Goal: Task Accomplishment & Management: Use online tool/utility

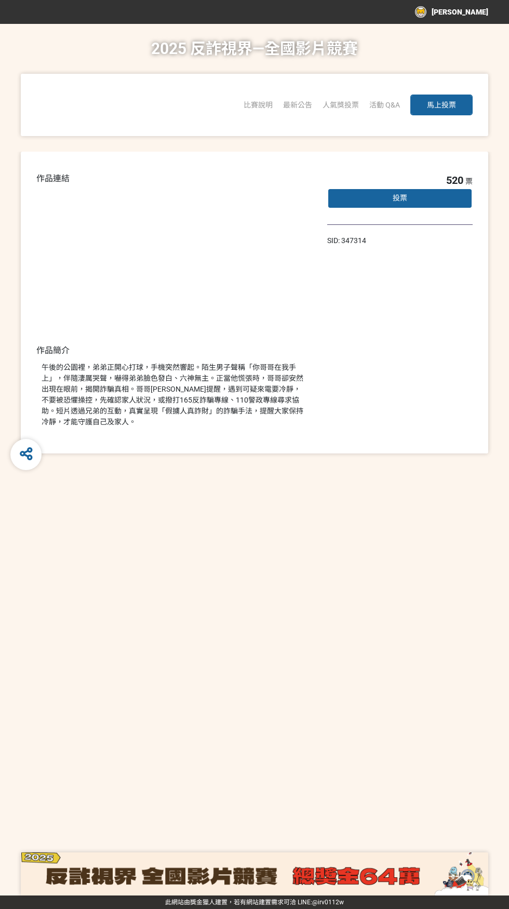
click at [441, 101] on span "馬上投票" at bounding box center [441, 105] width 29 height 8
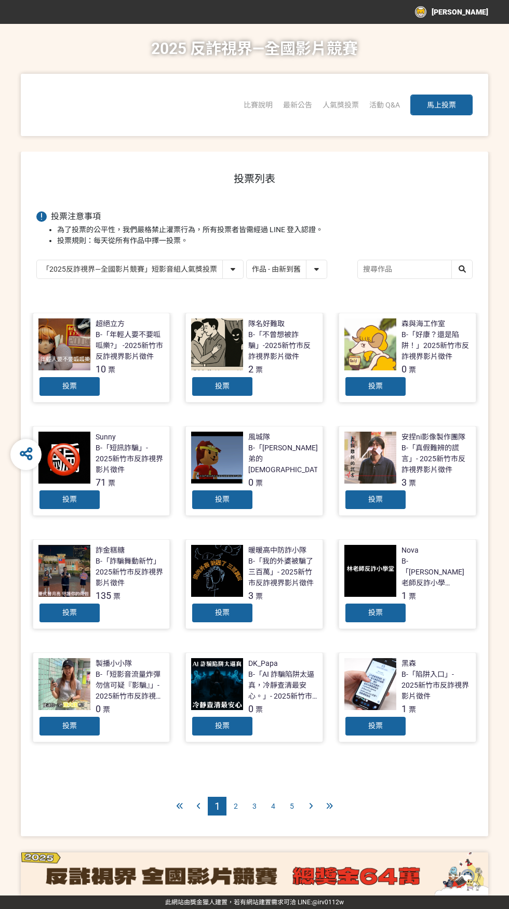
click at [321, 270] on select "作品 - 由新到舊 作品 - 由舊到新 票數 - 由多到少 票數 - 由少到多" at bounding box center [287, 269] width 80 height 18
select select "vote"
click at [247, 260] on select "作品 - 由新到舊 作品 - 由舊到新 票數 - 由多到少 票數 - 由少到多" at bounding box center [287, 269] width 80 height 18
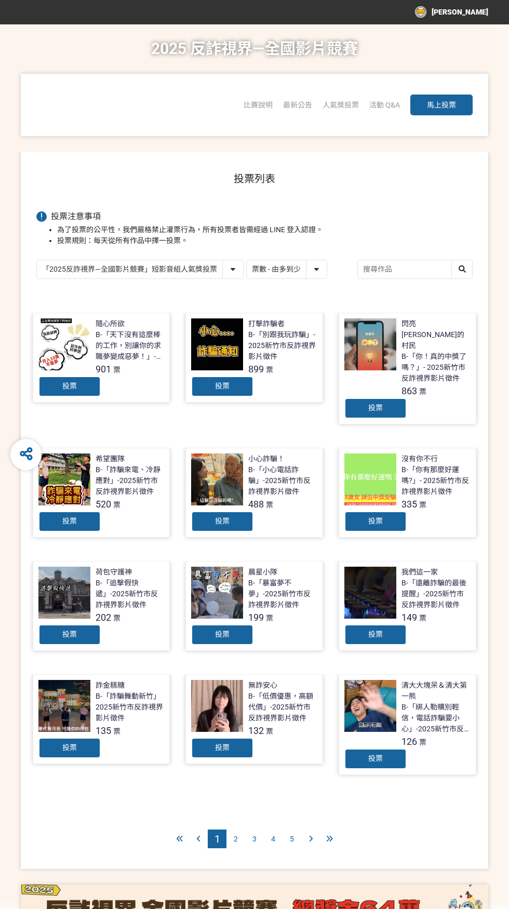
click at [234, 272] on select "「2025反詐視界—全國影片競賽」短影音組人氣獎投票 「2025反詐視界—全國影片競賽」短片組人氣獎投票" at bounding box center [140, 269] width 206 height 18
click at [37, 260] on select "「2025反詐視界—全國影片競賽」短影音組人氣獎投票 「2025反詐視界—全國影片競賽」短片組人氣獎投票" at bounding box center [140, 269] width 206 height 18
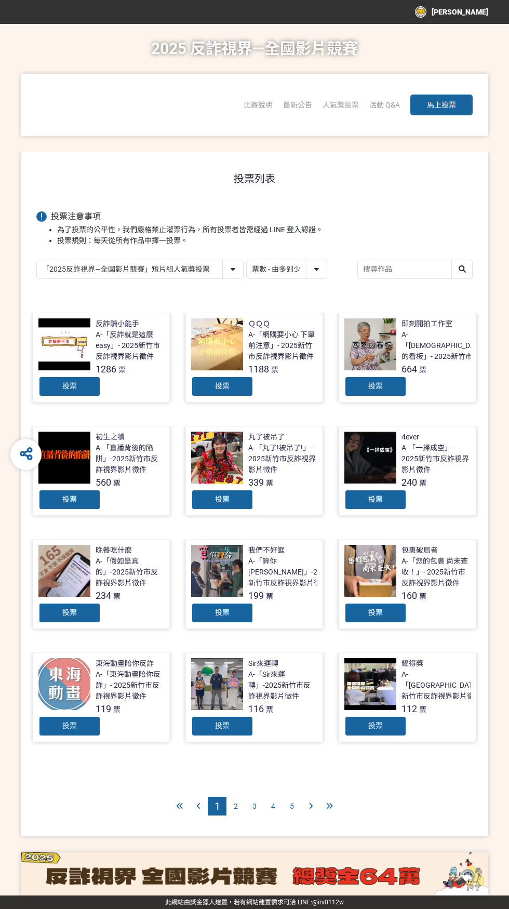
click at [241, 277] on select "「2025反詐視界—全國影片競賽」短影音組人氣獎投票 「2025反詐視界—全國影片競賽」短片組人氣獎投票" at bounding box center [140, 269] width 206 height 18
select select "13147"
click at [37, 260] on select "「2025反詐視界—全國影片競賽」短影音組人氣獎投票 「2025反詐視界—全國影片競賽」短片組人氣獎投票" at bounding box center [140, 269] width 206 height 18
